Goal: Task Accomplishment & Management: Use online tool/utility

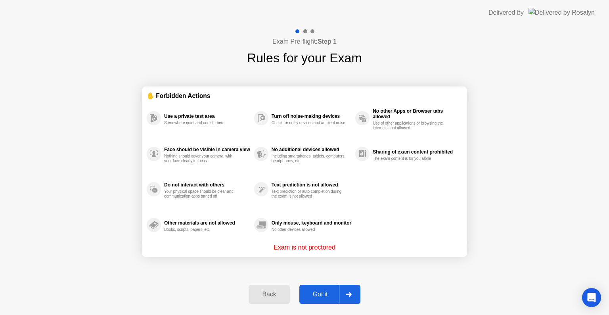
click at [337, 284] on div "Back Got it" at bounding box center [304, 294] width 121 height 36
click at [344, 291] on div at bounding box center [348, 294] width 19 height 18
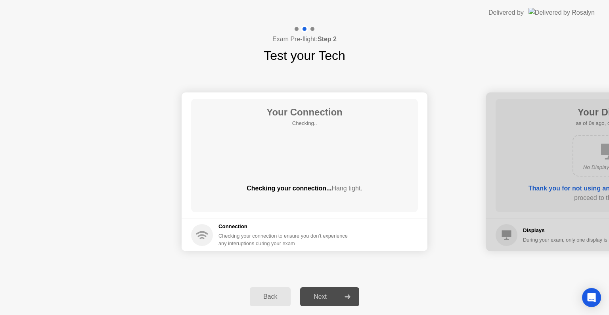
click at [344, 291] on div at bounding box center [347, 296] width 19 height 18
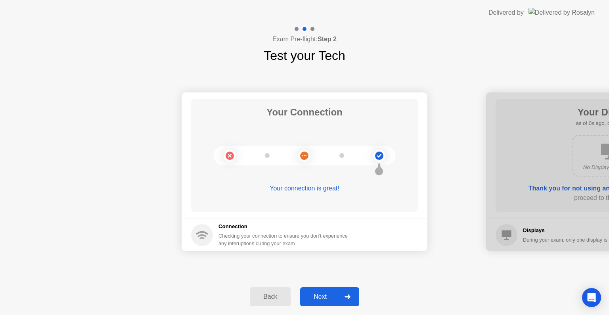
click at [344, 291] on div at bounding box center [347, 296] width 19 height 18
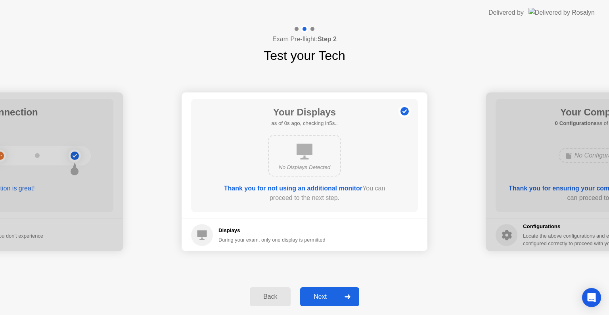
click at [344, 291] on div at bounding box center [347, 296] width 19 height 18
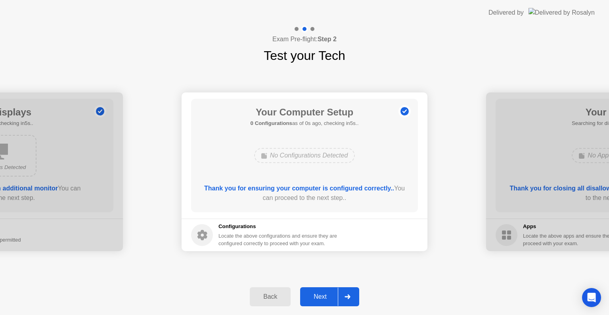
click at [344, 291] on div at bounding box center [347, 296] width 19 height 18
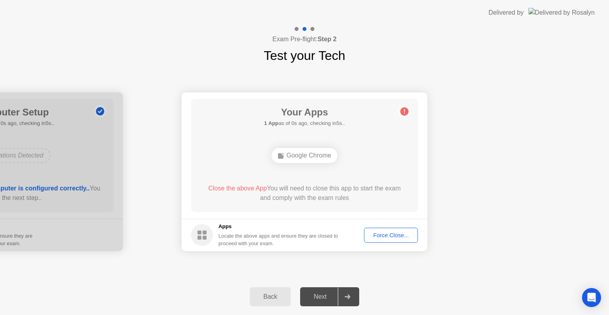
click at [344, 291] on div at bounding box center [347, 296] width 19 height 18
click at [381, 235] on div "Force Close..." at bounding box center [391, 235] width 48 height 6
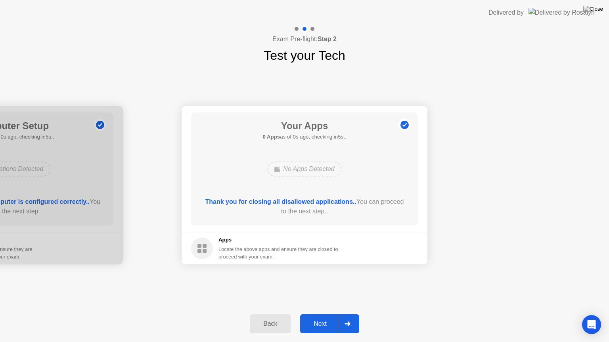
click at [340, 314] on div at bounding box center [347, 324] width 19 height 18
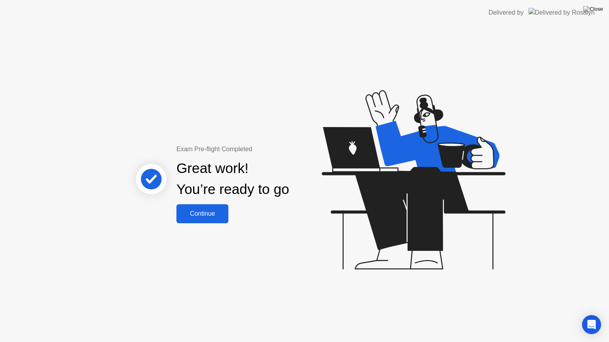
click at [209, 211] on div "Continue" at bounding box center [202, 213] width 47 height 7
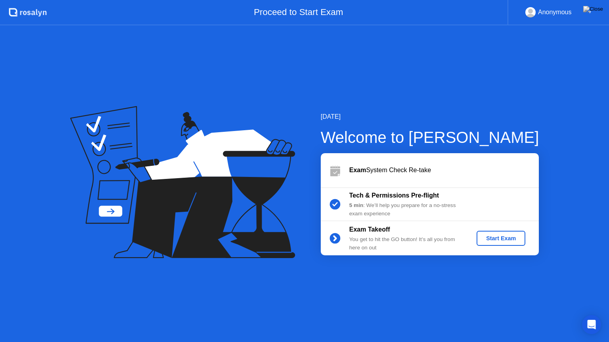
click at [504, 241] on div "Start Exam" at bounding box center [501, 238] width 42 height 6
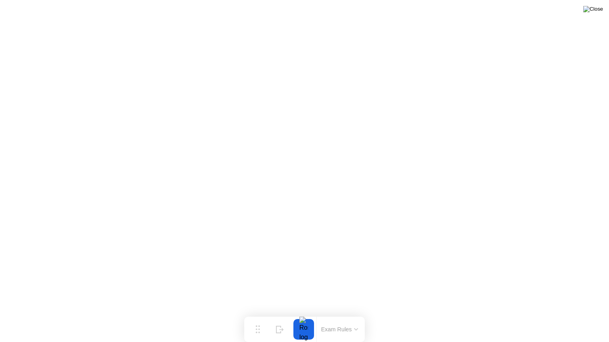
click at [595, 11] on img at bounding box center [593, 9] width 20 height 6
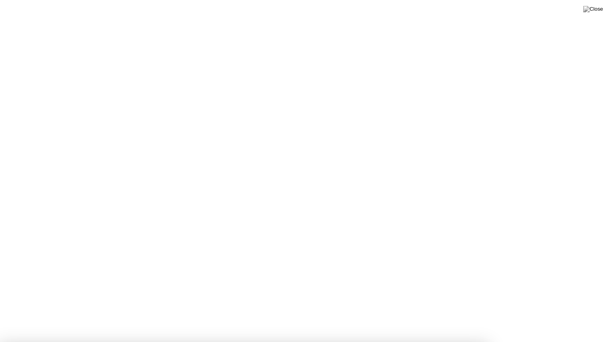
drag, startPoint x: 319, startPoint y: 189, endPoint x: 371, endPoint y: 140, distance: 72.1
click at [601, 8] on img at bounding box center [593, 9] width 20 height 6
